Goal: Book appointment/travel/reservation

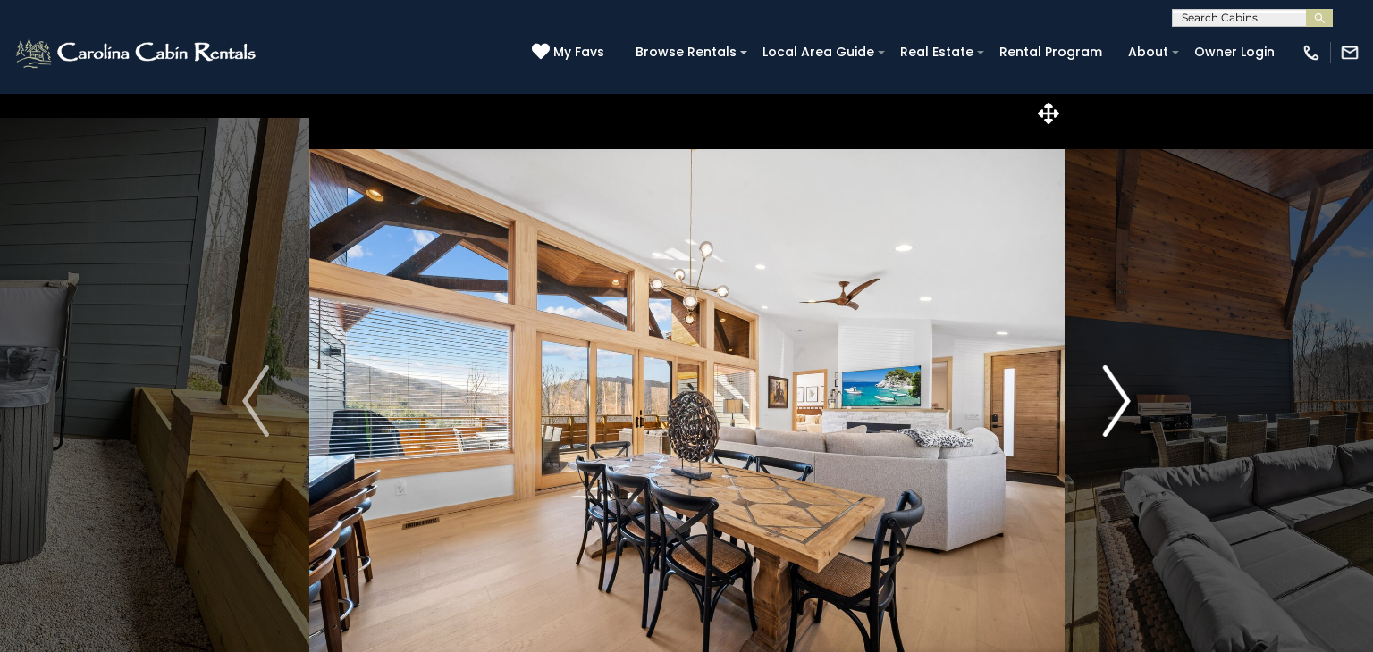
click at [1126, 422] on img "Next" at bounding box center [1117, 401] width 27 height 71
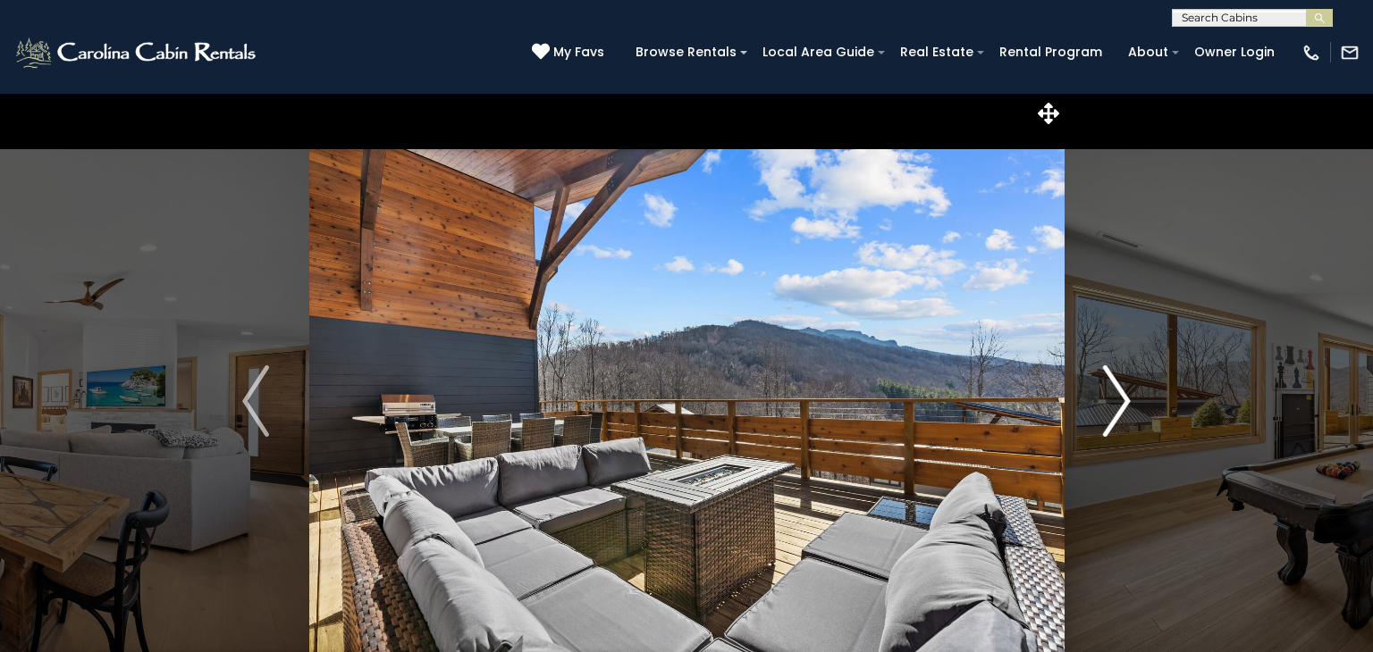
click at [1126, 422] on img "Next" at bounding box center [1117, 401] width 27 height 71
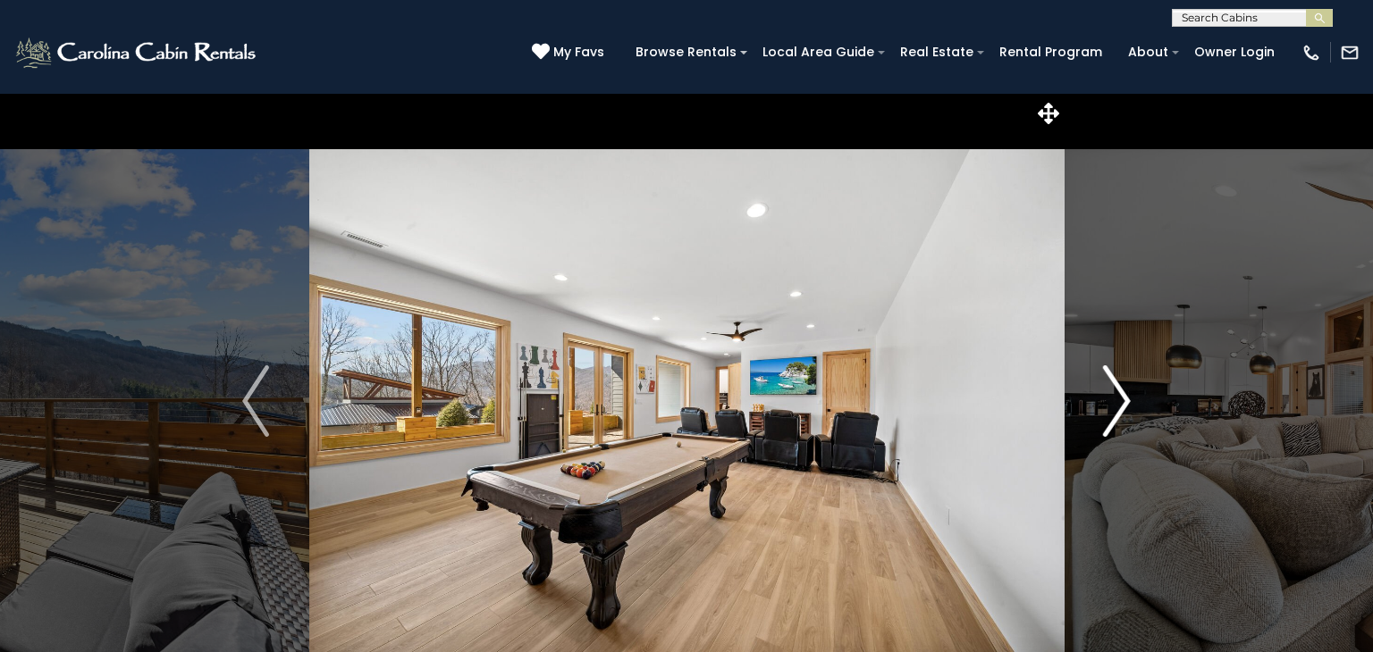
click at [1126, 422] on img "Next" at bounding box center [1117, 401] width 27 height 71
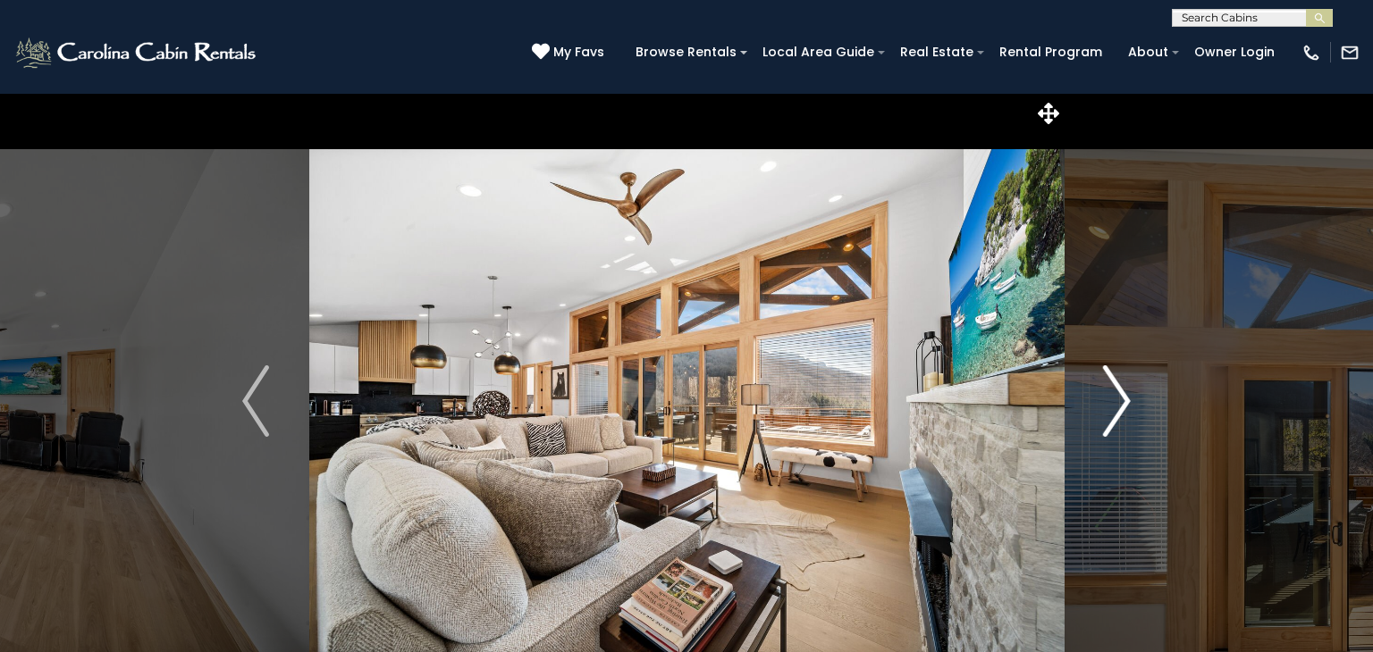
click at [1126, 422] on img "Next" at bounding box center [1117, 401] width 27 height 71
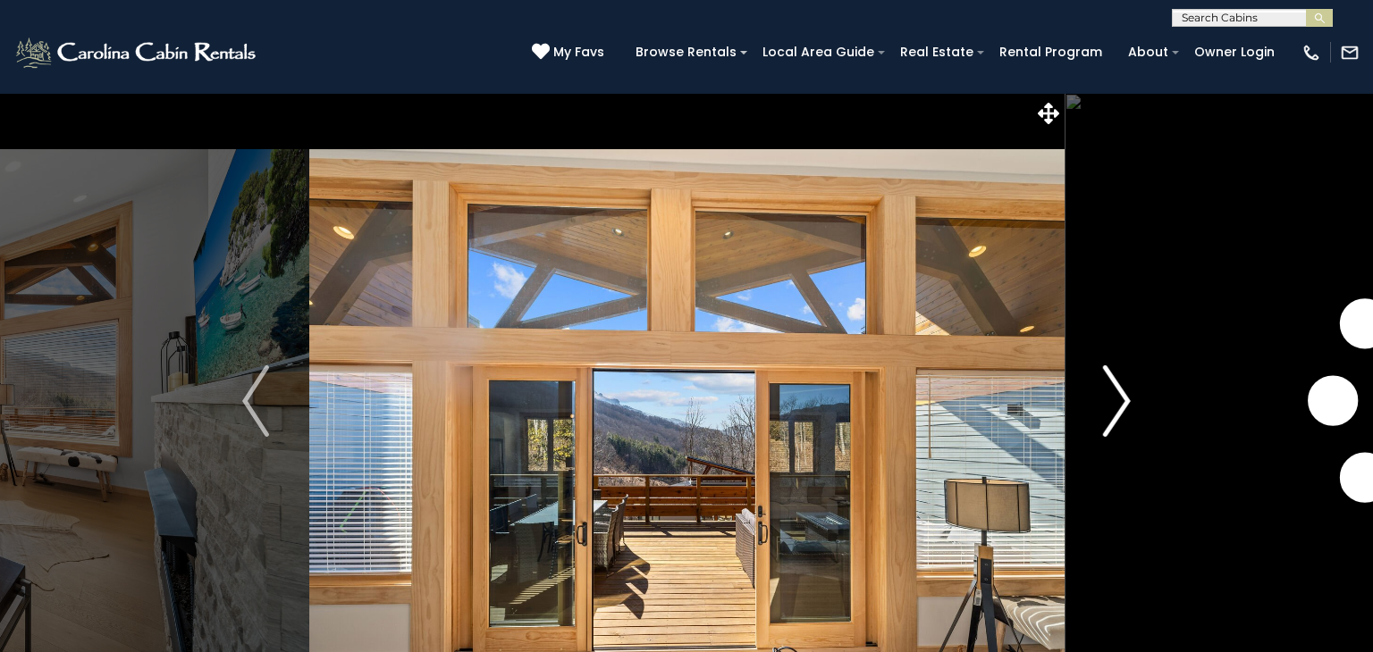
click at [1126, 422] on img "Next" at bounding box center [1117, 401] width 27 height 71
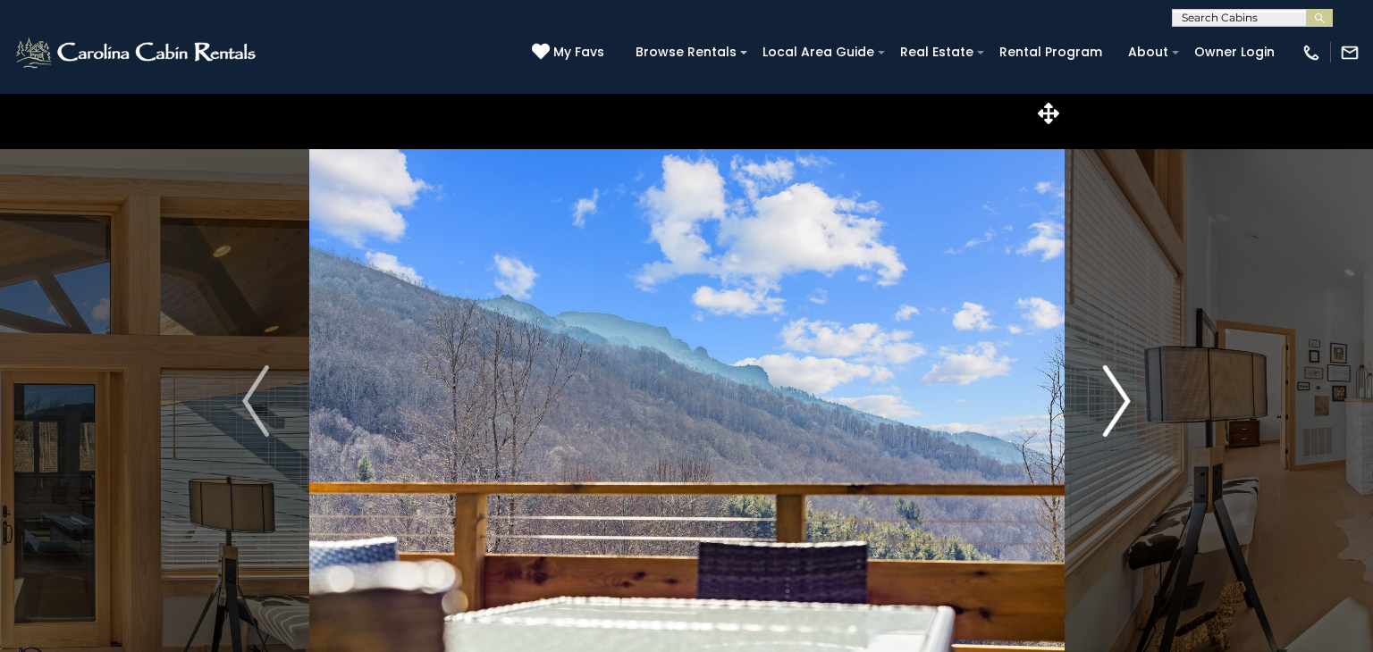
click at [1126, 422] on img "Next" at bounding box center [1117, 401] width 27 height 71
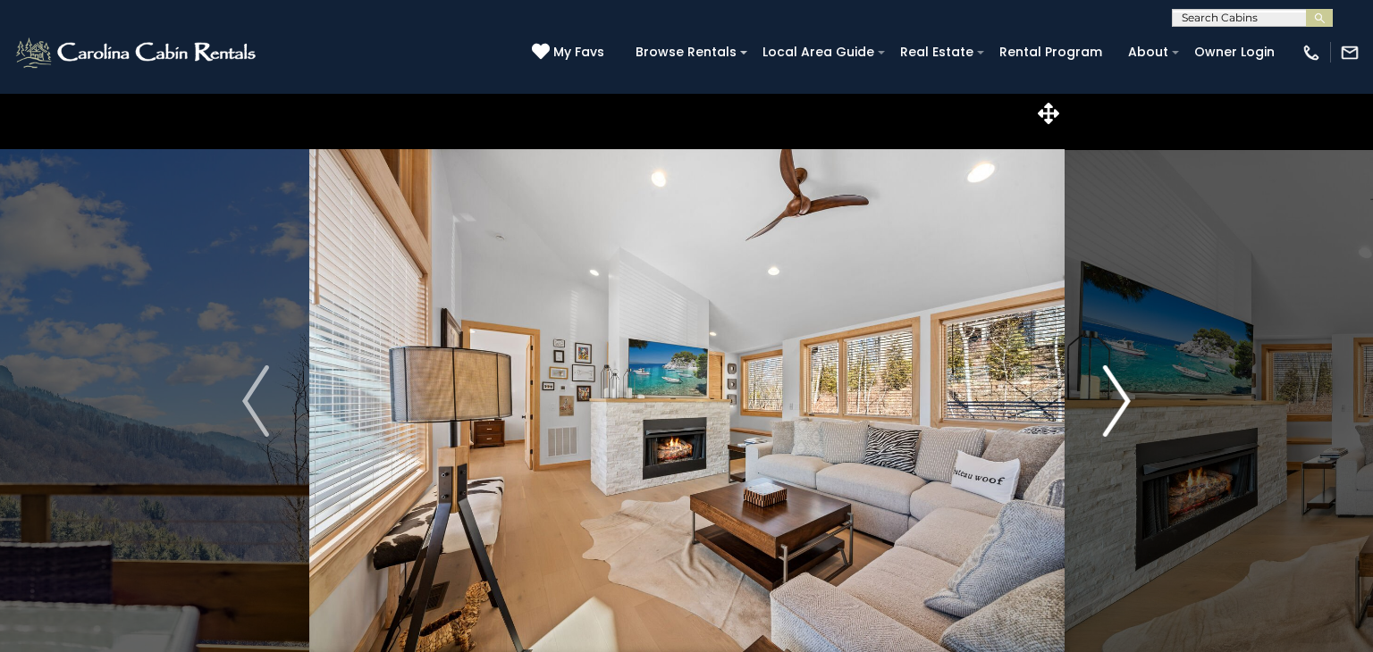
click at [1126, 422] on img "Next" at bounding box center [1117, 401] width 27 height 71
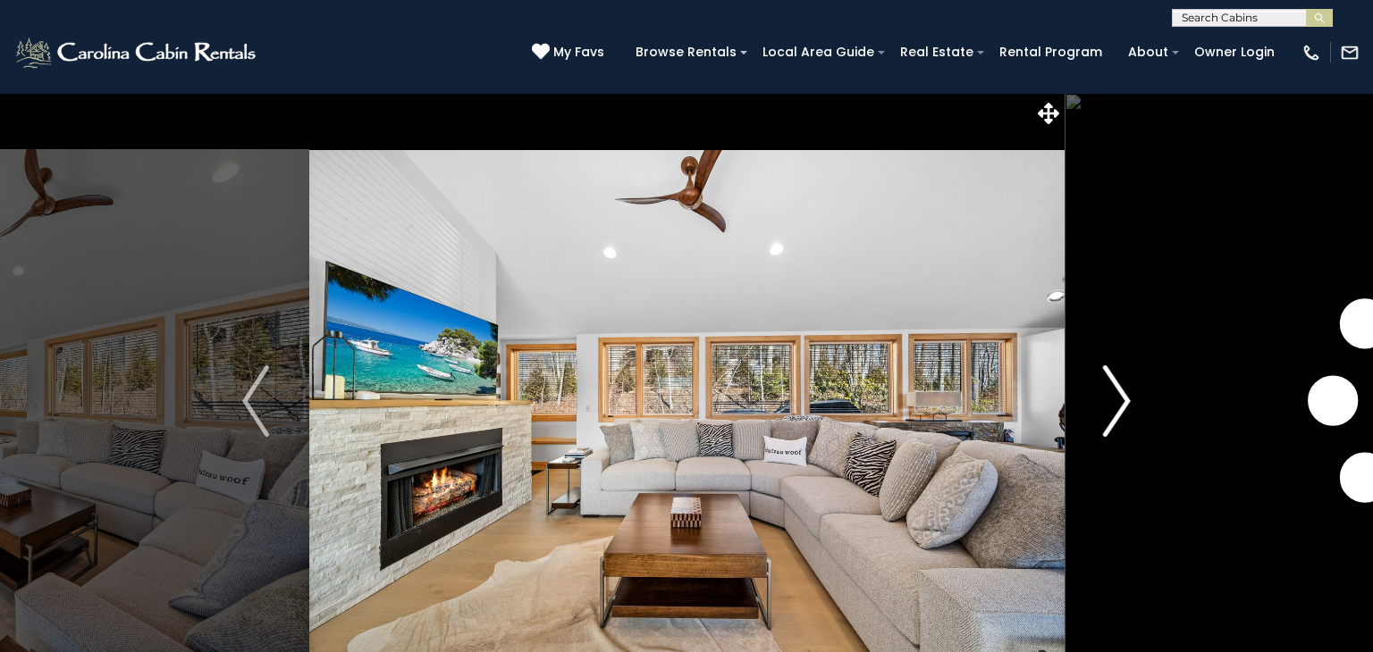
click at [1126, 422] on img "Next" at bounding box center [1117, 401] width 27 height 71
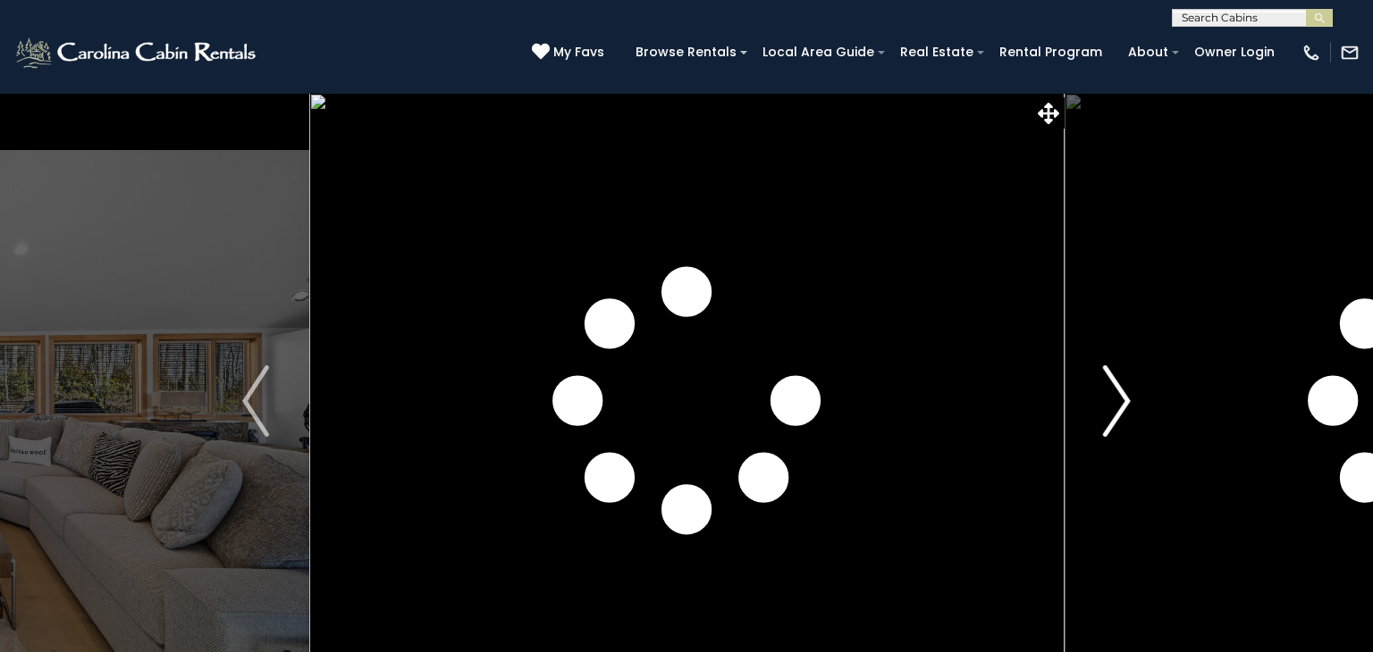
click at [1126, 422] on img "Next" at bounding box center [1117, 401] width 27 height 71
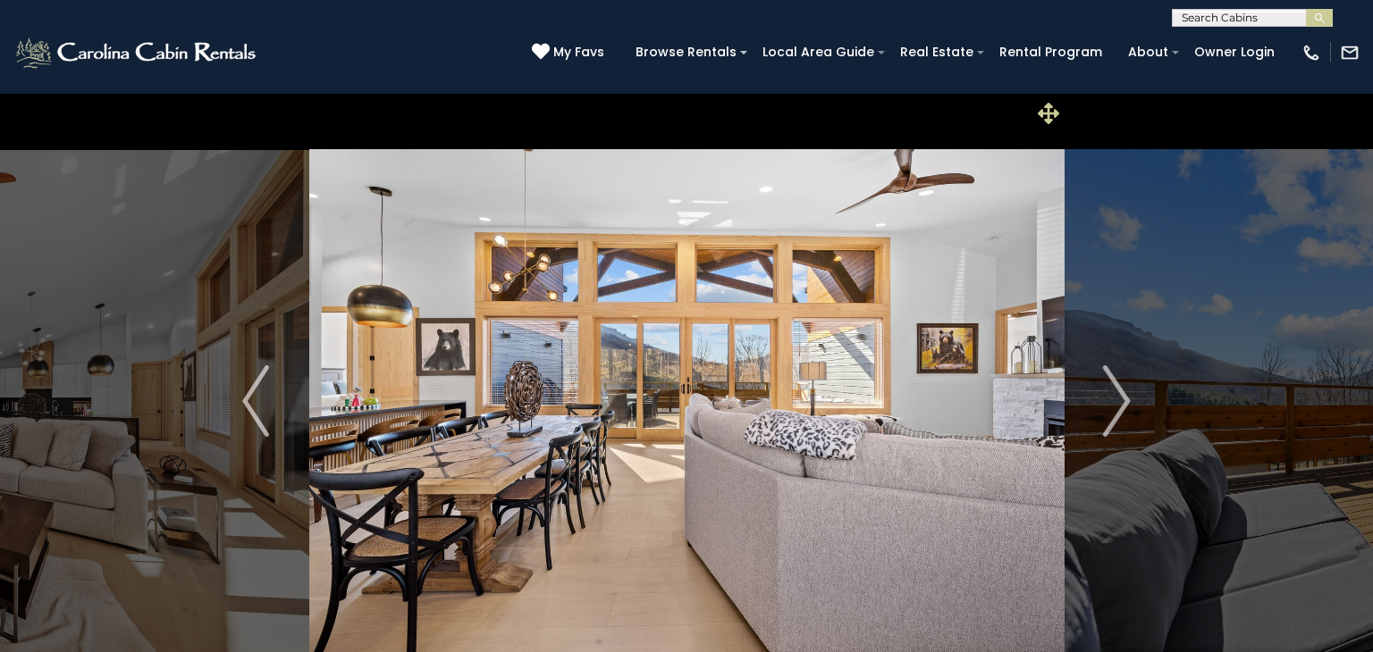
click at [1049, 106] on icon at bounding box center [1048, 113] width 21 height 21
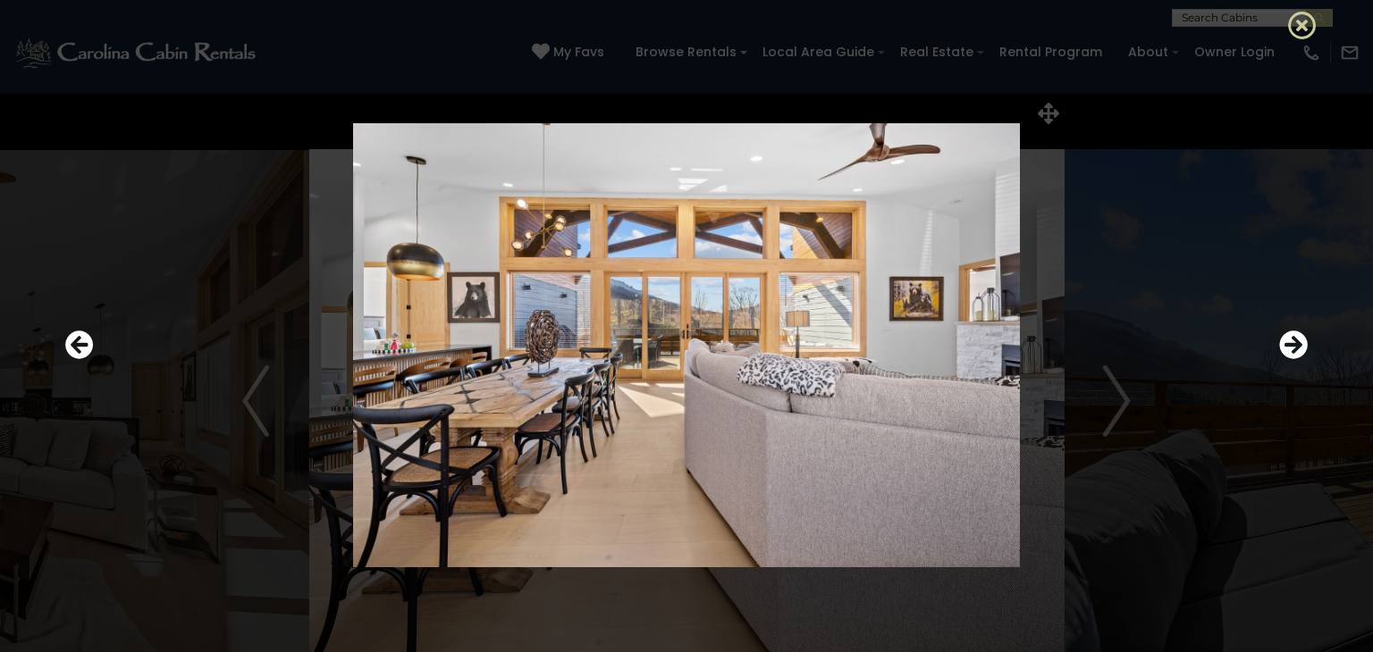
click at [1297, 21] on icon at bounding box center [1302, 25] width 29 height 29
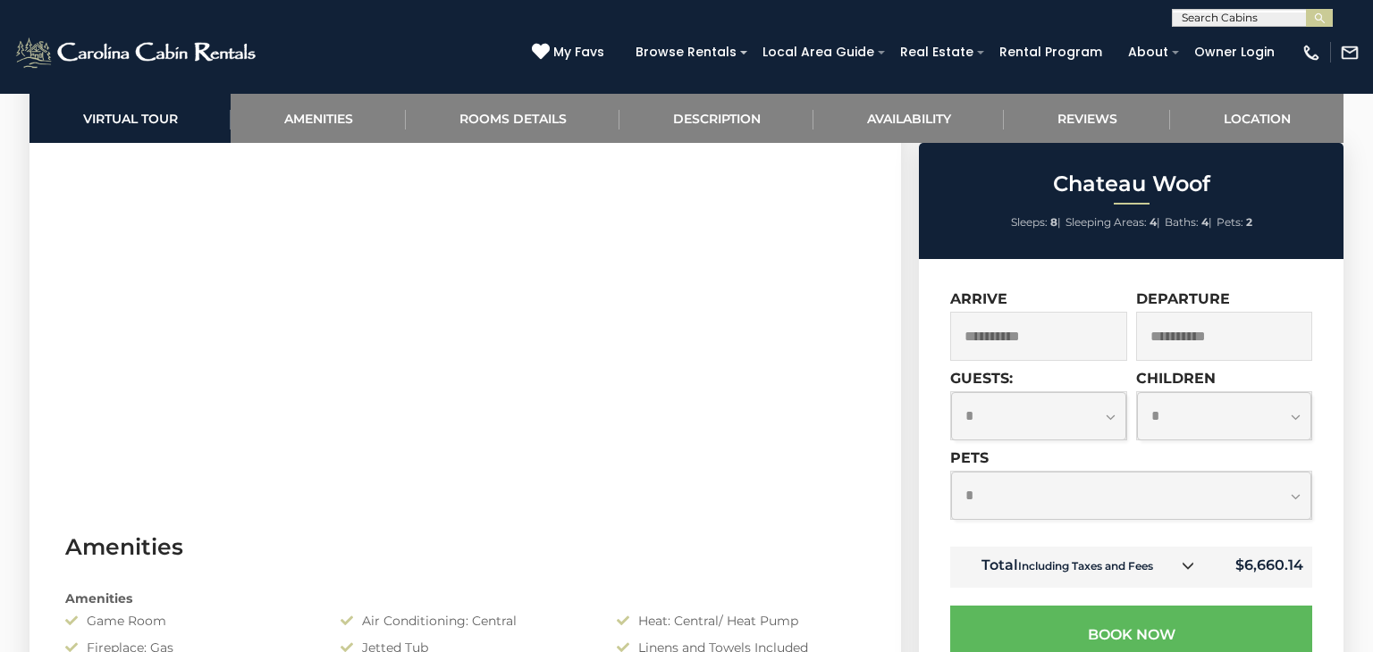
scroll to position [1054, 0]
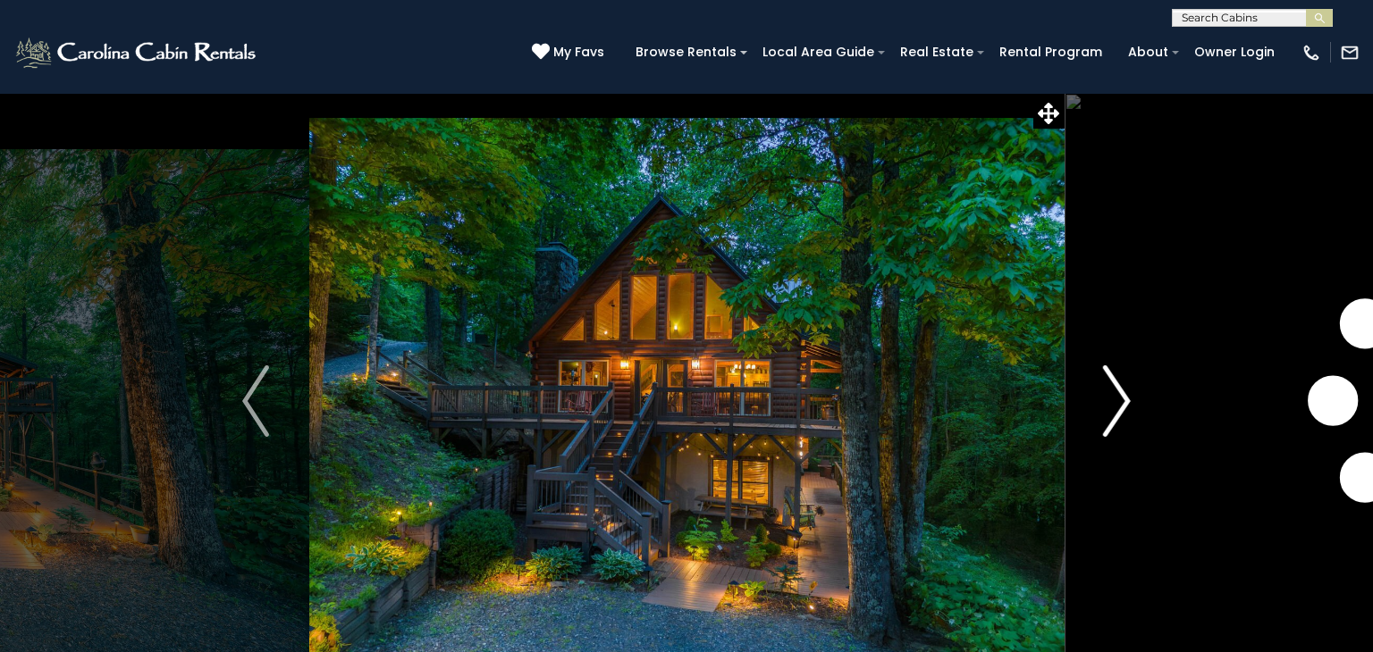
click at [1122, 394] on img "Next" at bounding box center [1117, 401] width 27 height 71
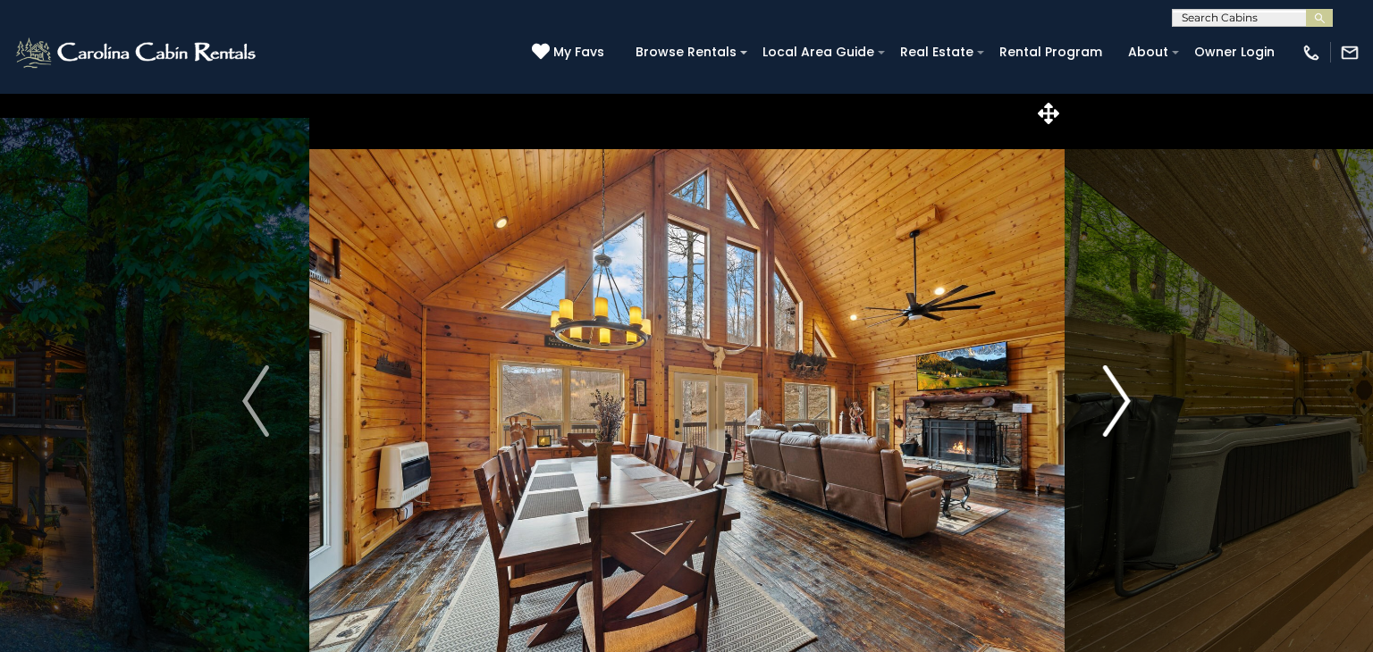
click at [1122, 394] on img "Next" at bounding box center [1117, 401] width 27 height 71
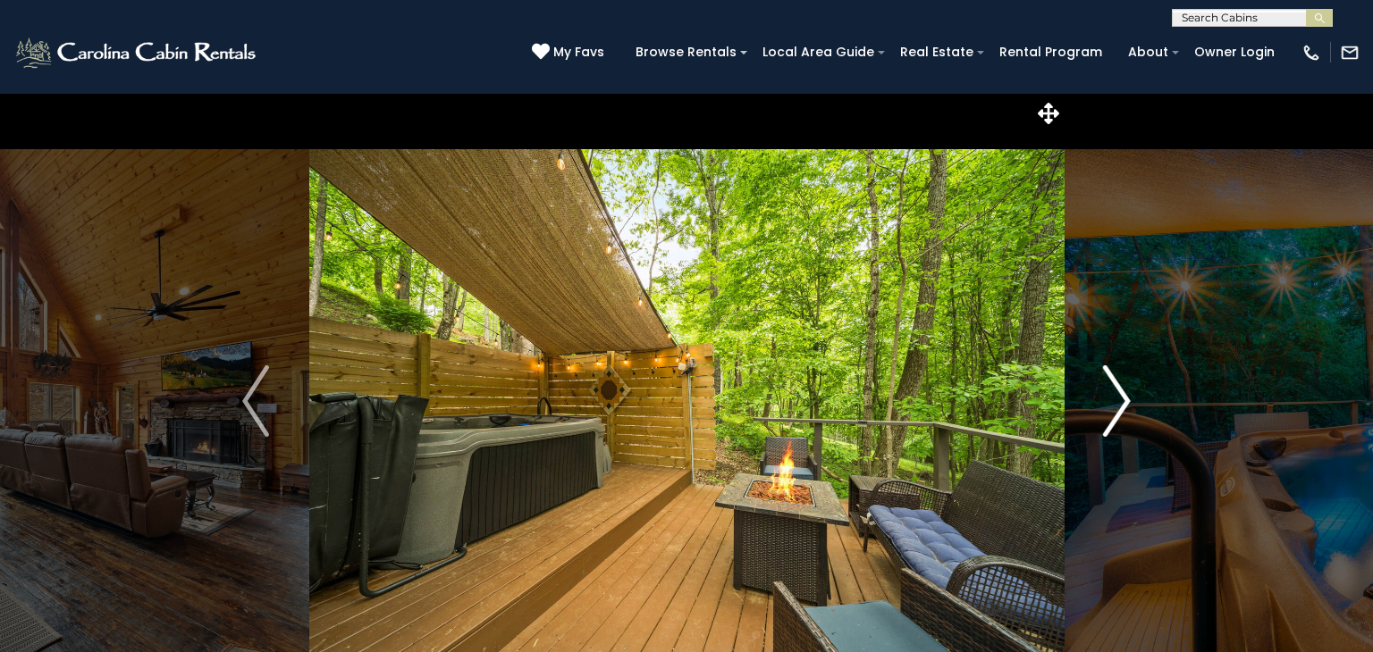
click at [1122, 394] on img "Next" at bounding box center [1117, 401] width 27 height 71
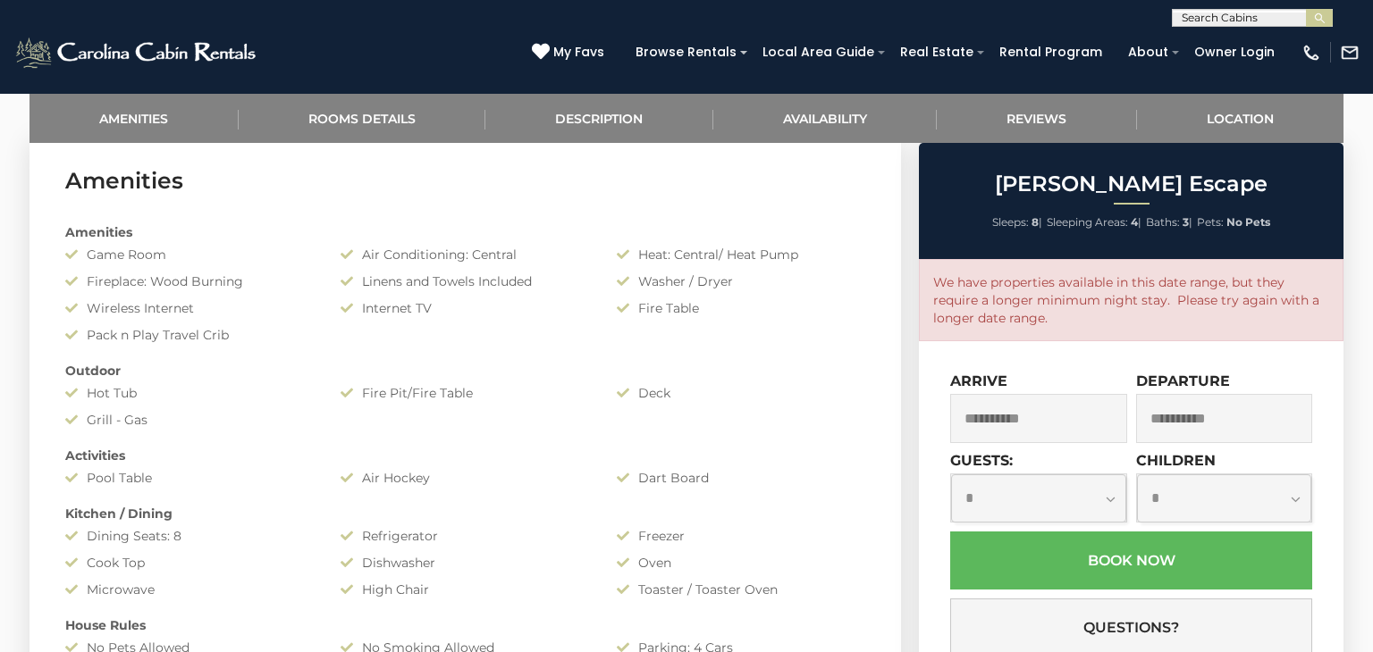
scroll to position [878, 0]
click at [1072, 435] on input "**********" at bounding box center [1038, 418] width 177 height 49
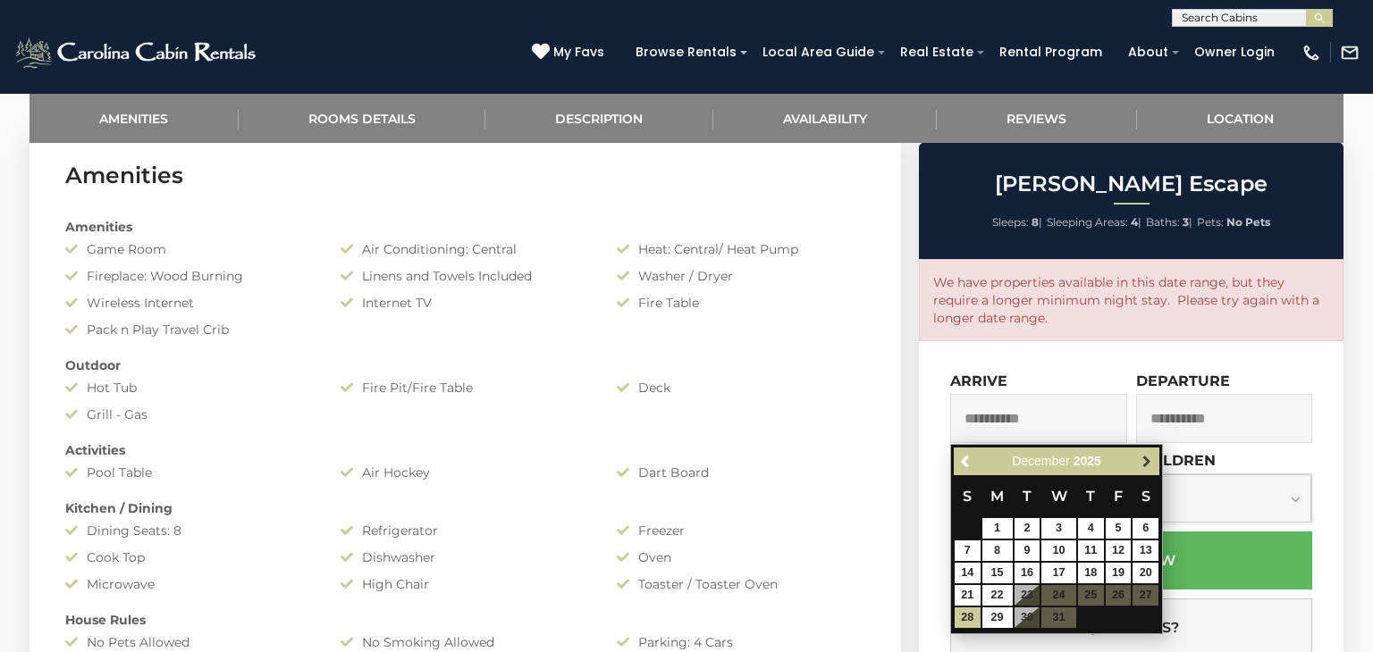
click at [1146, 458] on span "Next" at bounding box center [1146, 462] width 14 height 14
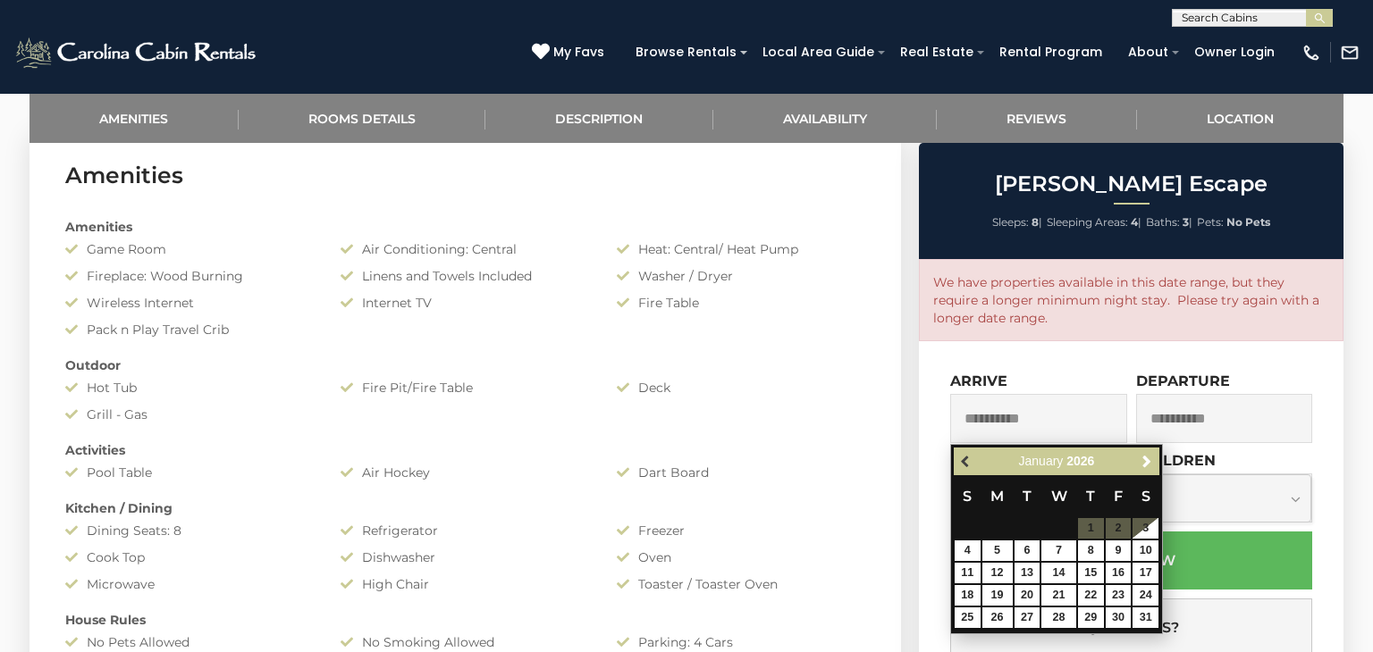
click at [961, 455] on span "Previous" at bounding box center [966, 462] width 14 height 14
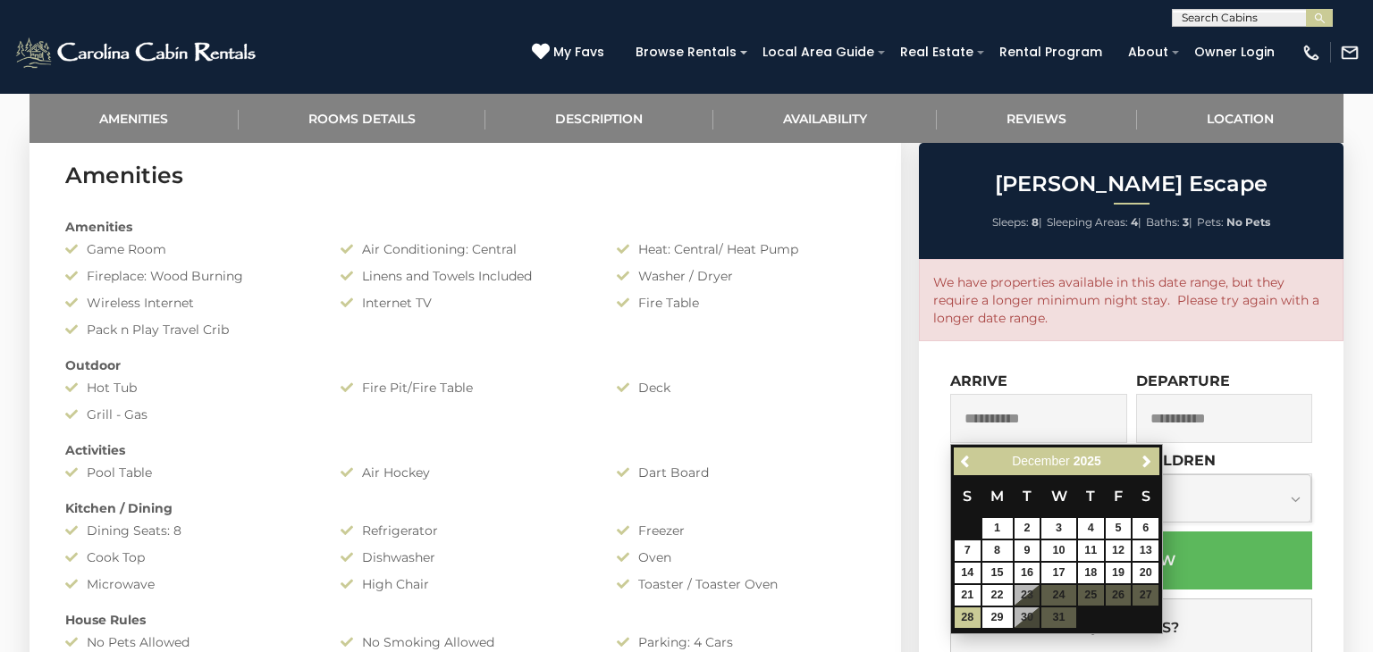
click at [762, 380] on div "Deck" at bounding box center [740, 388] width 275 height 18
